Goal: Transaction & Acquisition: Purchase product/service

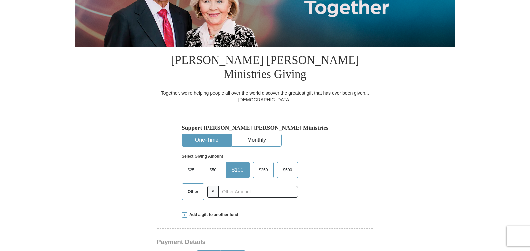
scroll to position [133, 0]
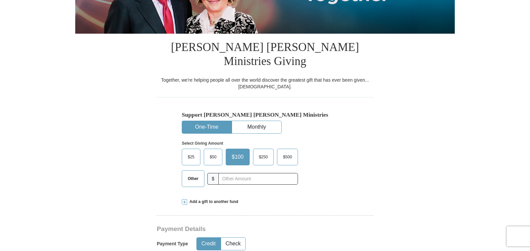
click at [189, 173] on span "Other" at bounding box center [192, 178] width 17 height 10
click at [0, 0] on input "Other" at bounding box center [0, 0] width 0 height 0
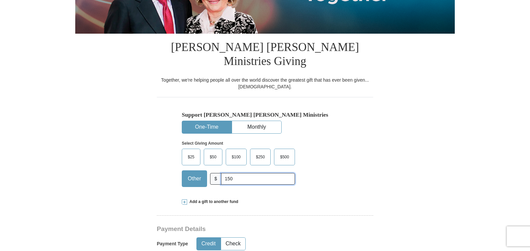
type input "150.00"
type input "Allie"
type input "[PERSON_NAME]"
type input "[EMAIL_ADDRESS][DOMAIN_NAME]"
type input "[STREET_ADDRESS][US_STATE]"
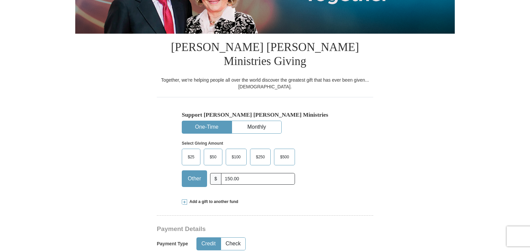
type input "Millen"
select select "GA"
type input "30442"
type input "7068713861"
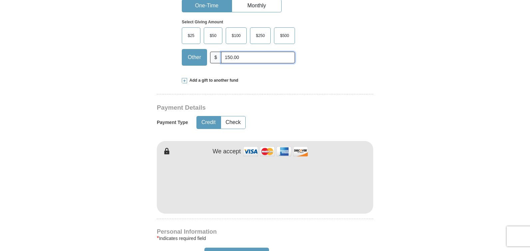
scroll to position [266, 0]
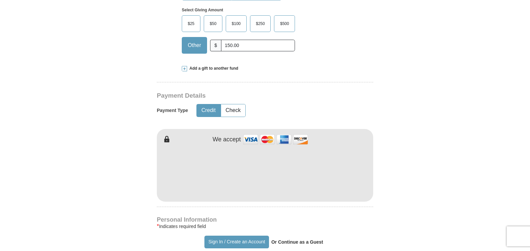
drag, startPoint x: 424, startPoint y: 134, endPoint x: 419, endPoint y: 137, distance: 5.4
click at [424, 134] on form "Already have an account? Sign in for faster giving. Don't have an account? Crea…" at bounding box center [264, 177] width 379 height 835
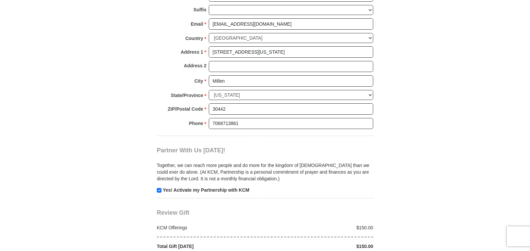
scroll to position [566, 0]
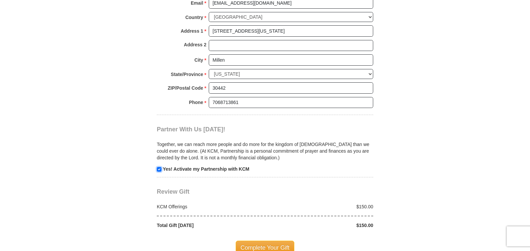
click at [161, 167] on input "checkbox" at bounding box center [159, 169] width 5 height 5
checkbox input "false"
click at [259, 240] on span "Complete Your Gift" at bounding box center [265, 247] width 59 height 14
